Goal: Task Accomplishment & Management: Manage account settings

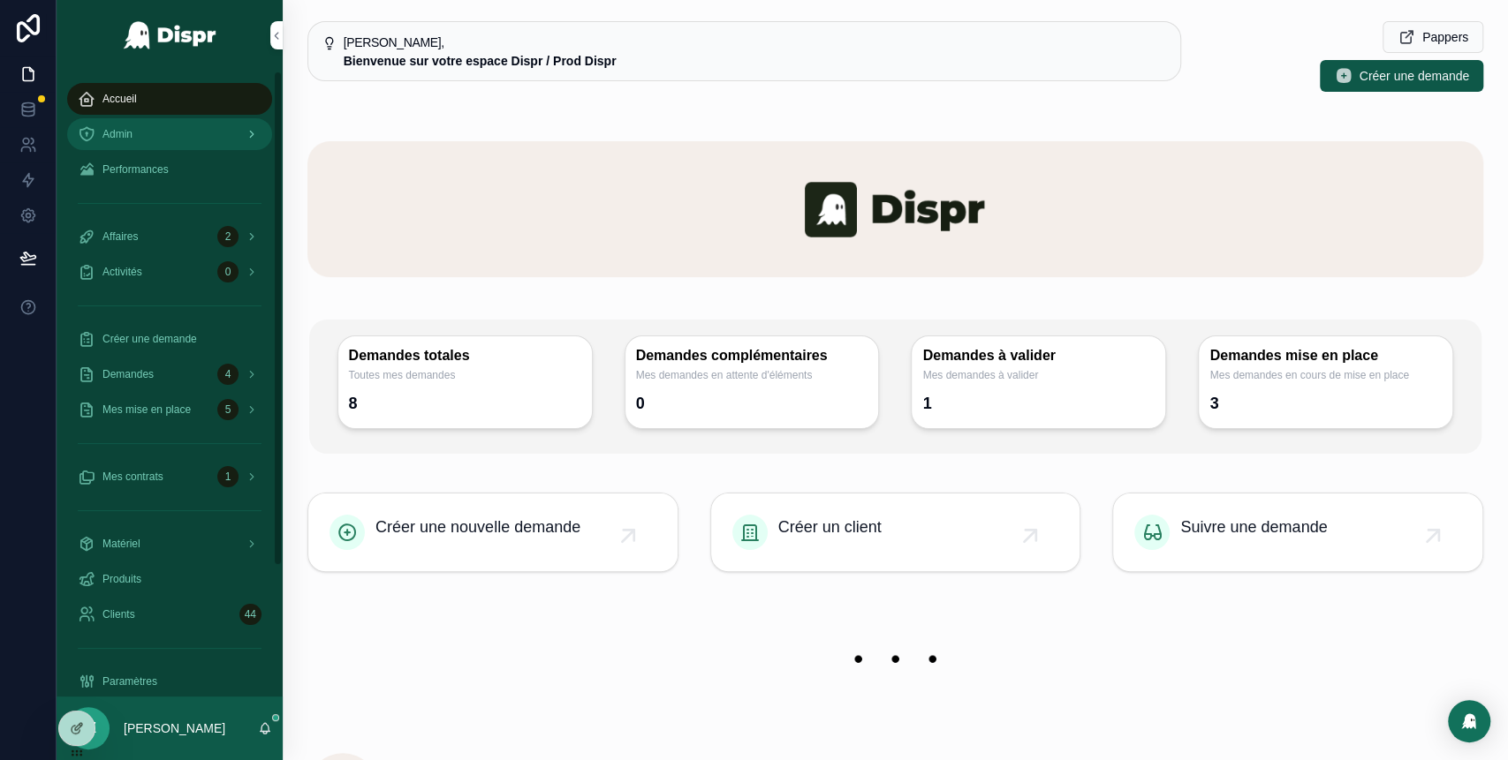
click at [163, 133] on div "Admin" at bounding box center [170, 134] width 184 height 28
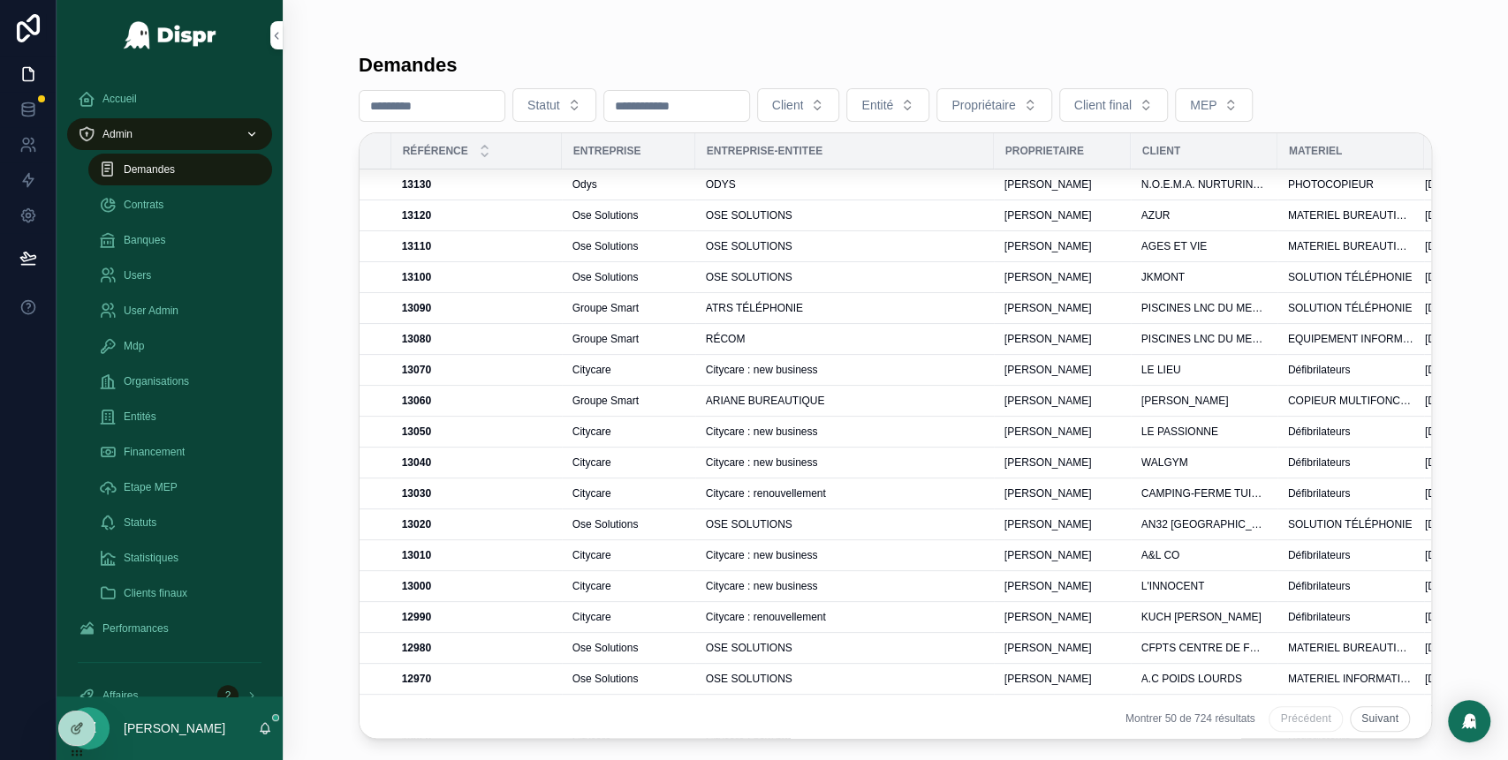
scroll to position [0, 400]
click at [863, 183] on div "ODYS" at bounding box center [840, 185] width 277 height 14
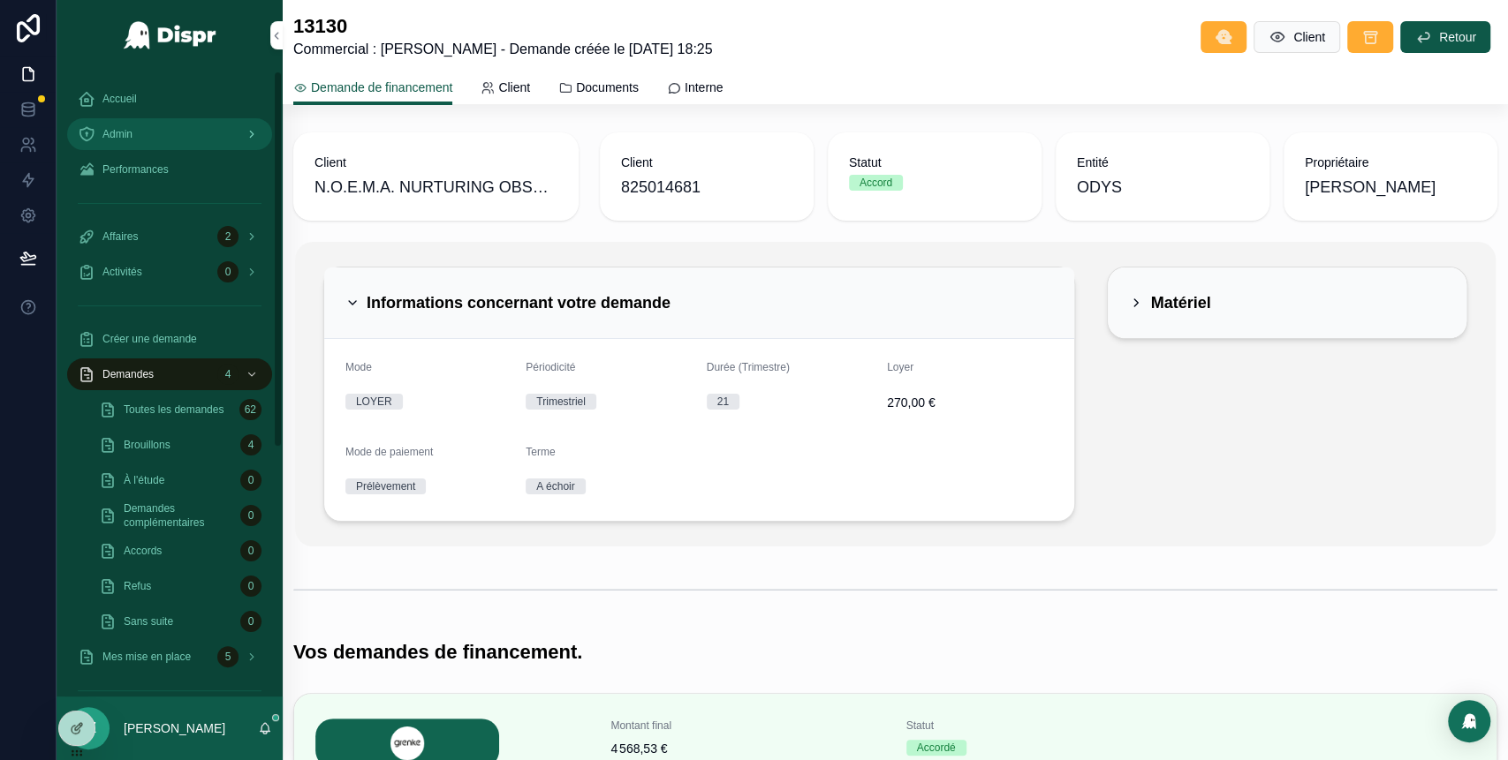
click at [181, 141] on div "Admin" at bounding box center [170, 134] width 184 height 28
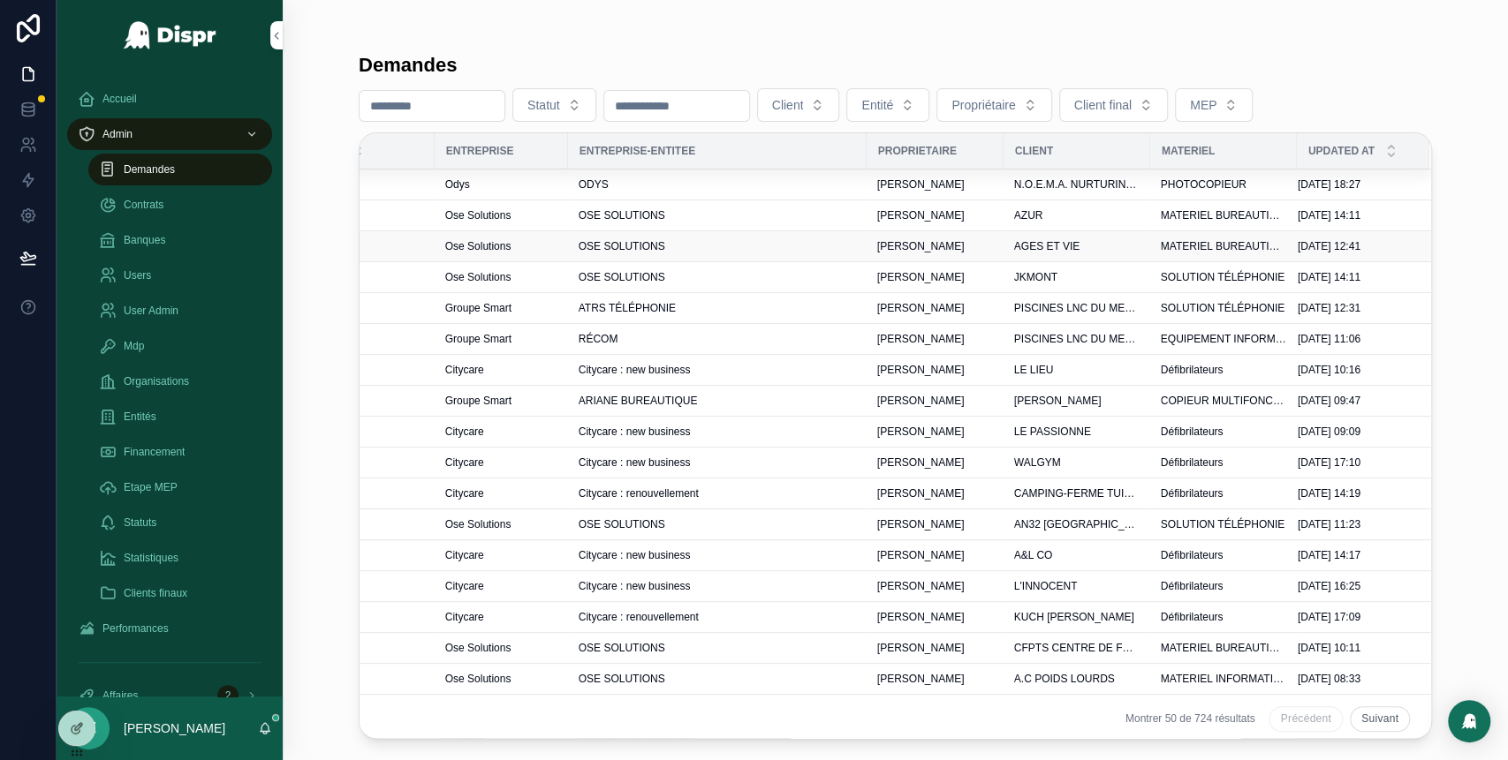
scroll to position [0, 565]
click at [690, 185] on div "ODYS" at bounding box center [717, 185] width 277 height 14
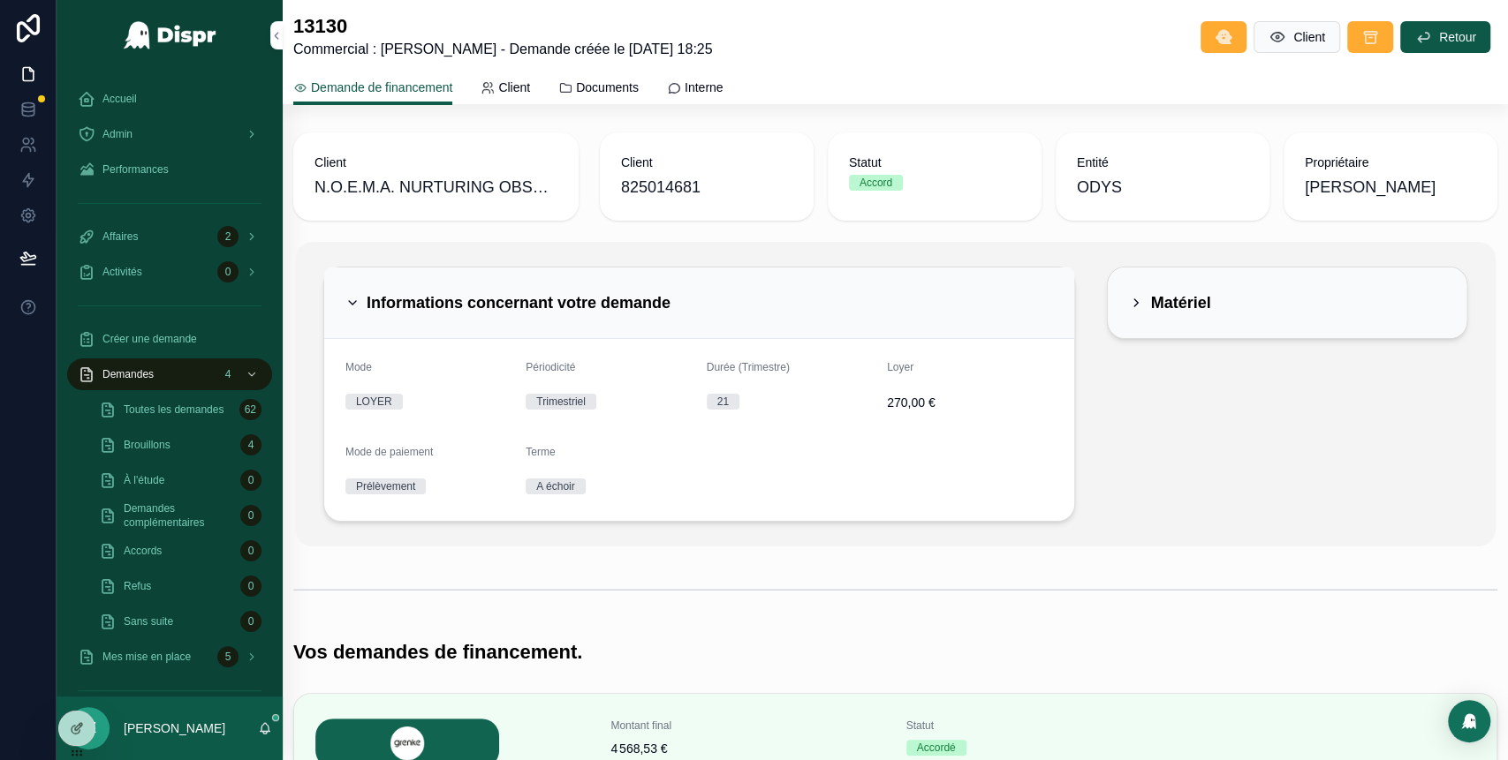
click at [1129, 298] on icon at bounding box center [1136, 303] width 14 height 14
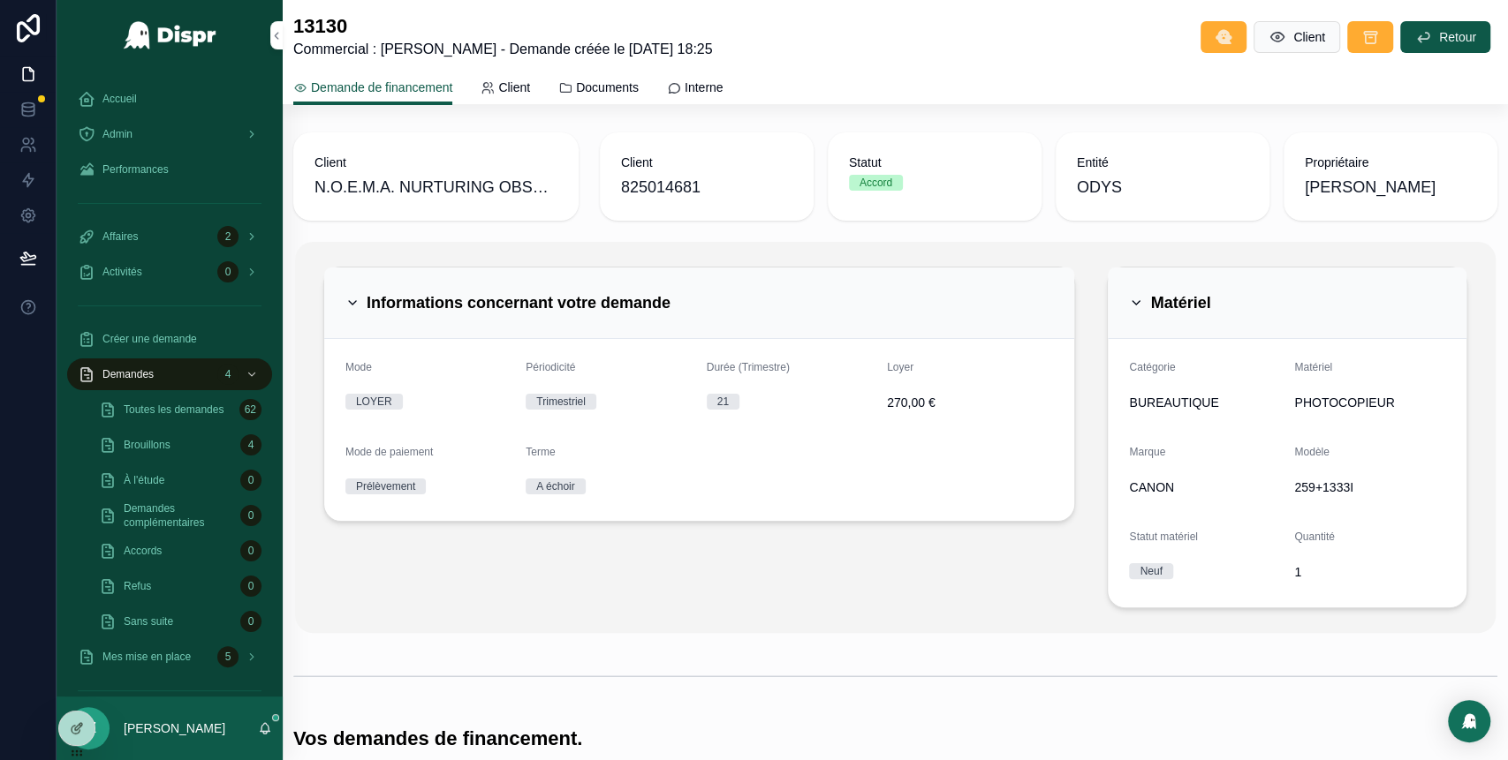
click at [1129, 298] on icon at bounding box center [1136, 303] width 14 height 14
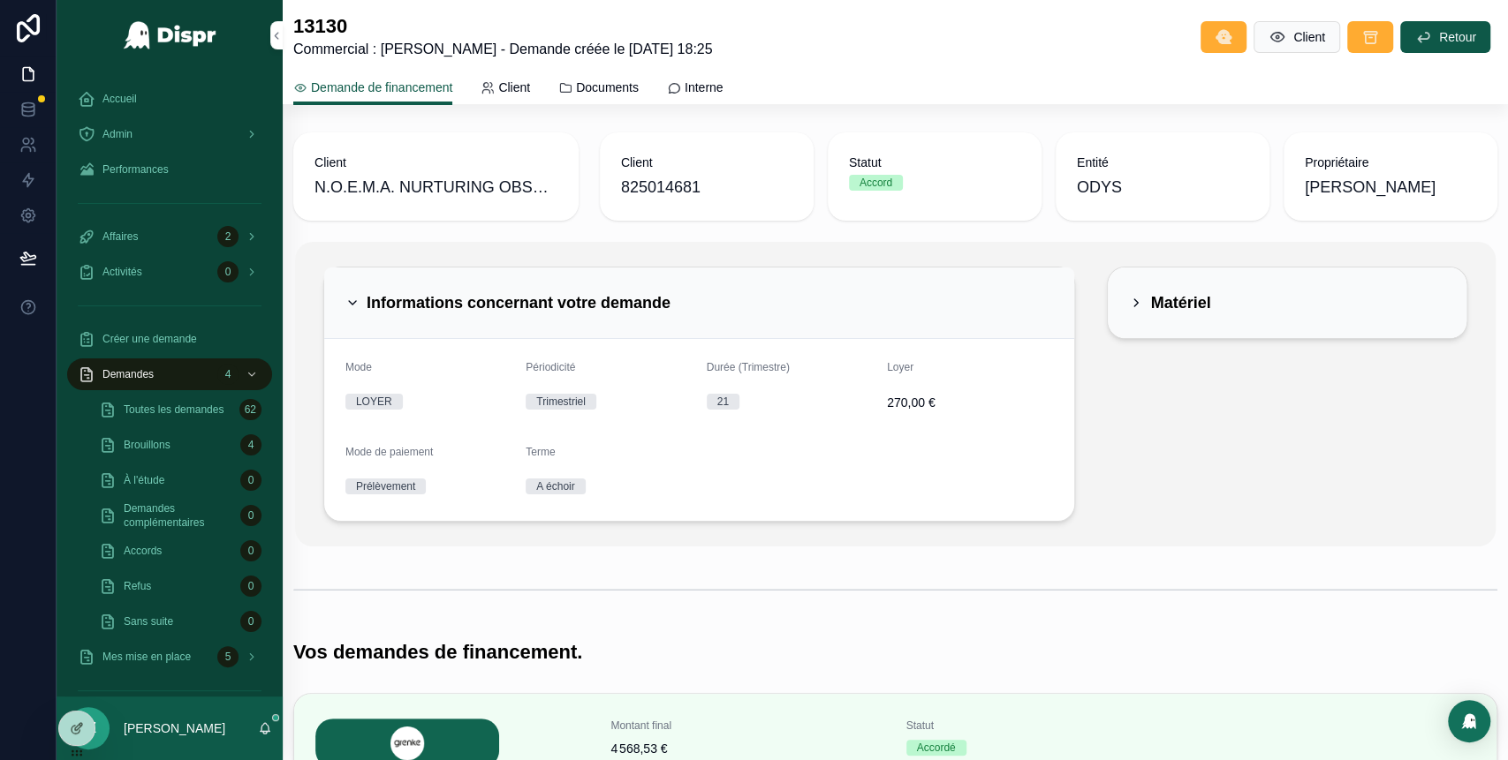
click at [354, 306] on icon at bounding box center [352, 303] width 14 height 14
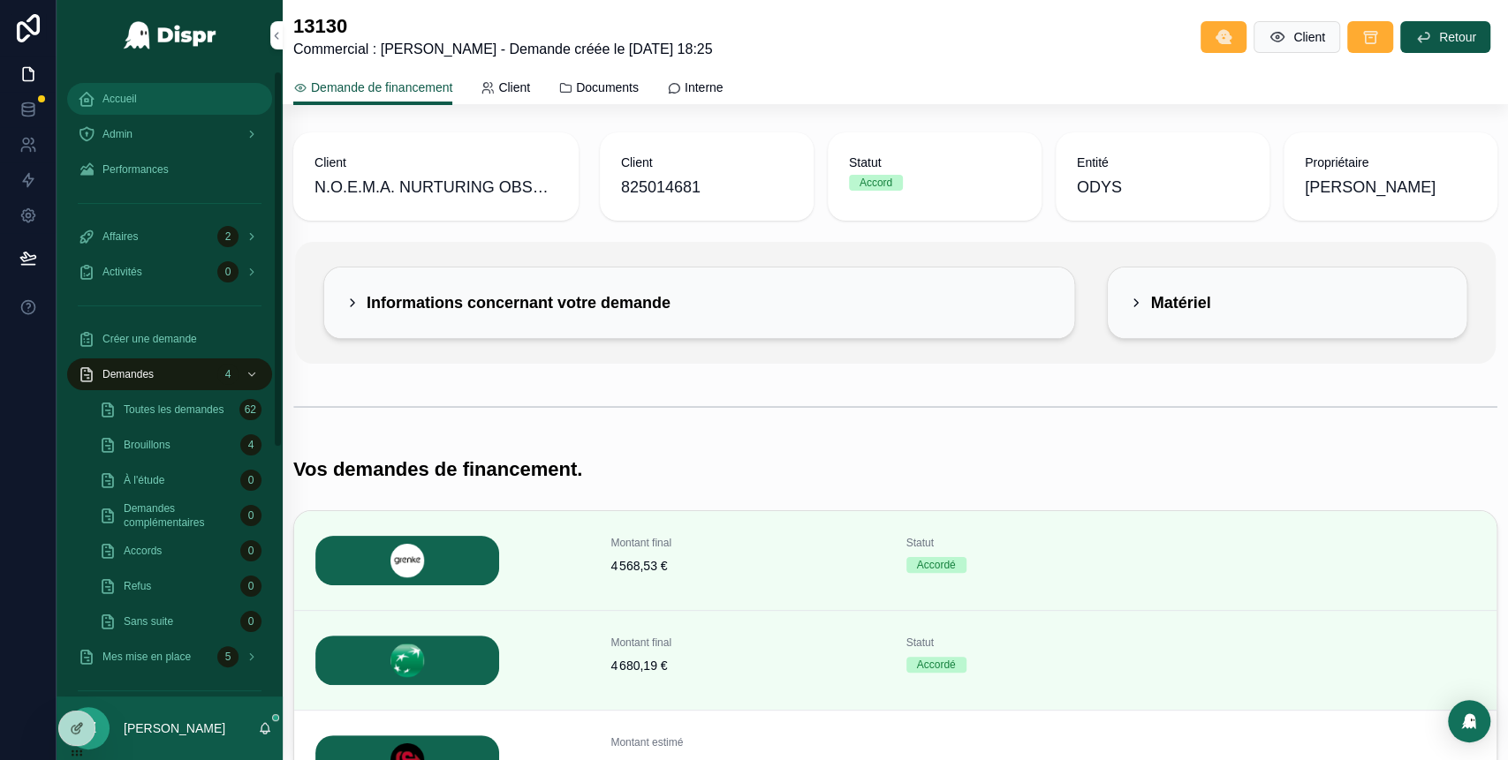
click at [150, 106] on div "Accueil" at bounding box center [170, 99] width 184 height 28
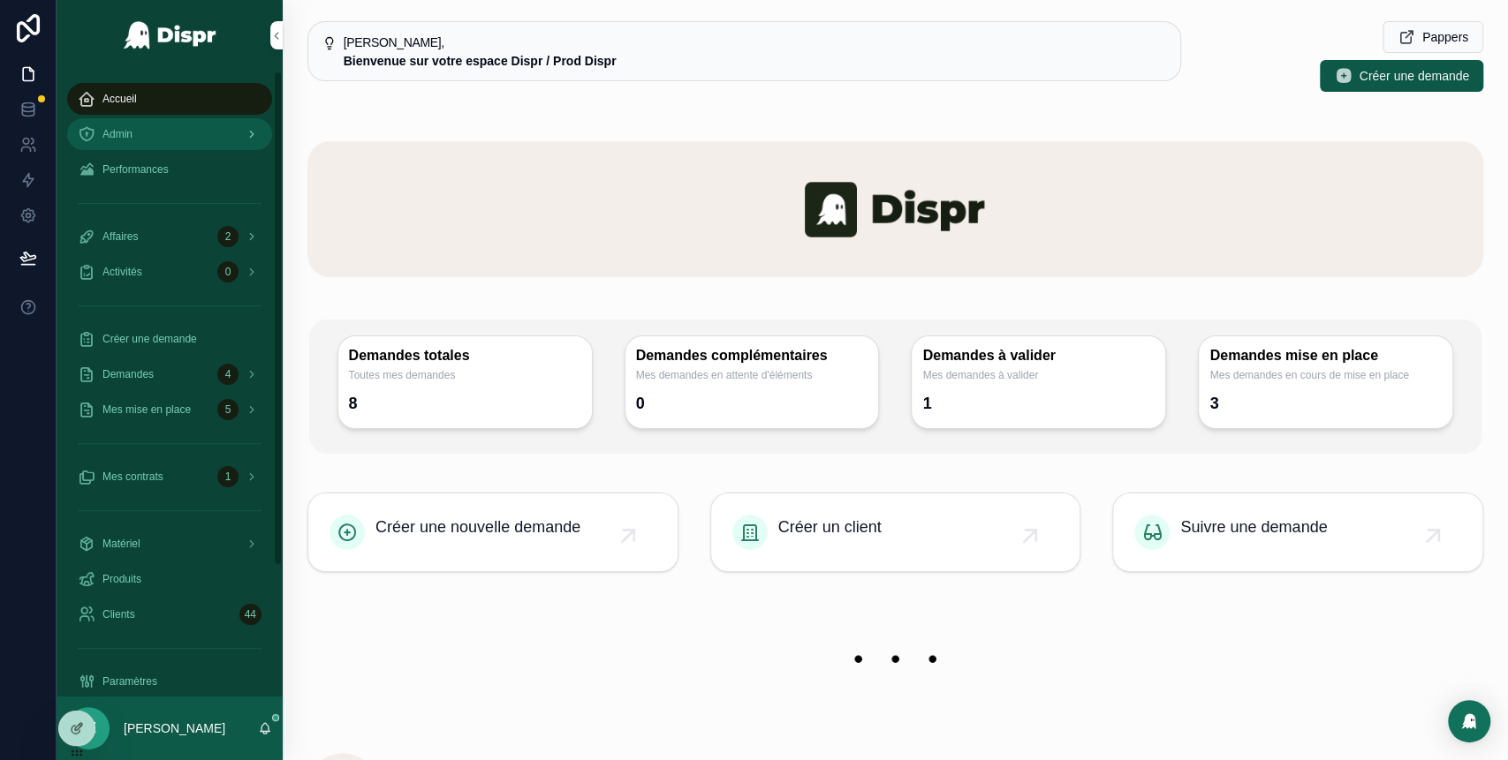
click at [191, 144] on div "Admin" at bounding box center [170, 134] width 184 height 28
